Goal: Browse casually

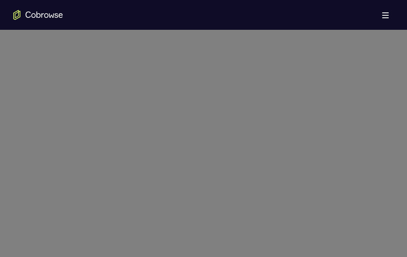
scroll to position [497, 0]
click at [385, 19] on button "Open main menu" at bounding box center [385, 15] width 17 height 17
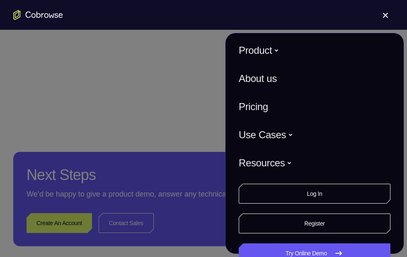
scroll to position [662, 0]
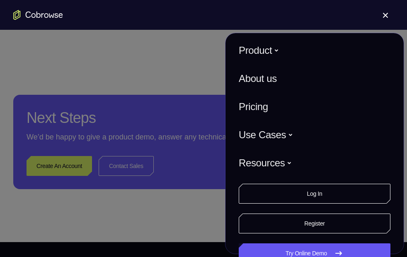
click at [384, 17] on button "Open main menu" at bounding box center [385, 15] width 17 height 17
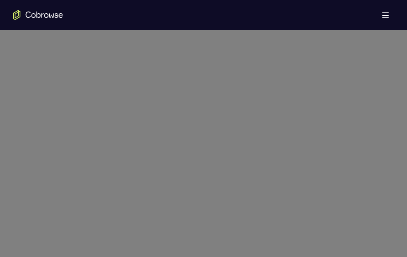
scroll to position [414, 0]
click at [191, 177] on icon at bounding box center [206, 4] width 413 height 505
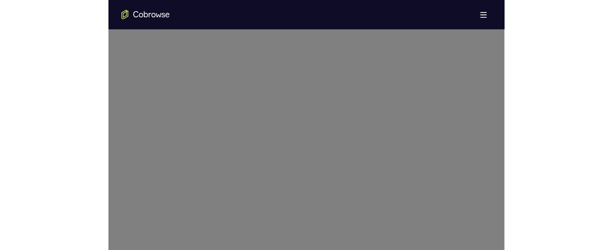
scroll to position [538, 0]
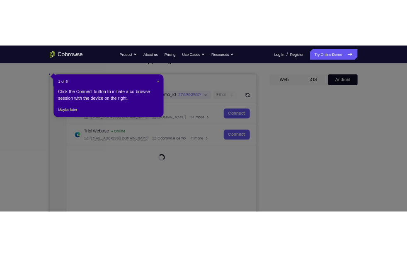
scroll to position [0, 0]
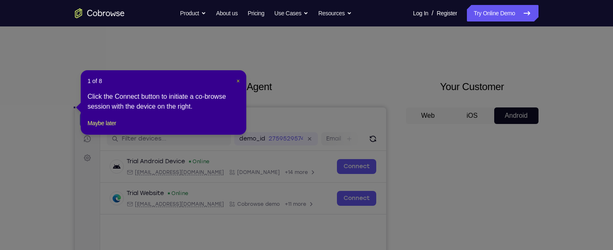
click at [236, 79] on span "×" at bounding box center [237, 81] width 3 height 7
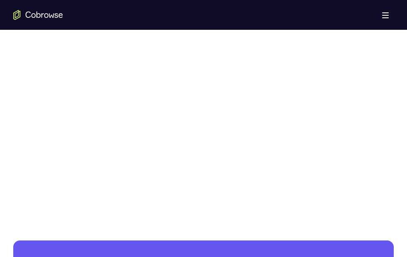
scroll to position [497, 0]
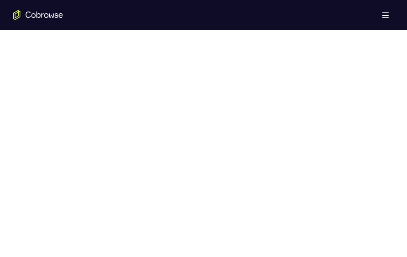
click at [290, 165] on div at bounding box center [203, 93] width 380 height 255
